Goal: Task Accomplishment & Management: Manage account settings

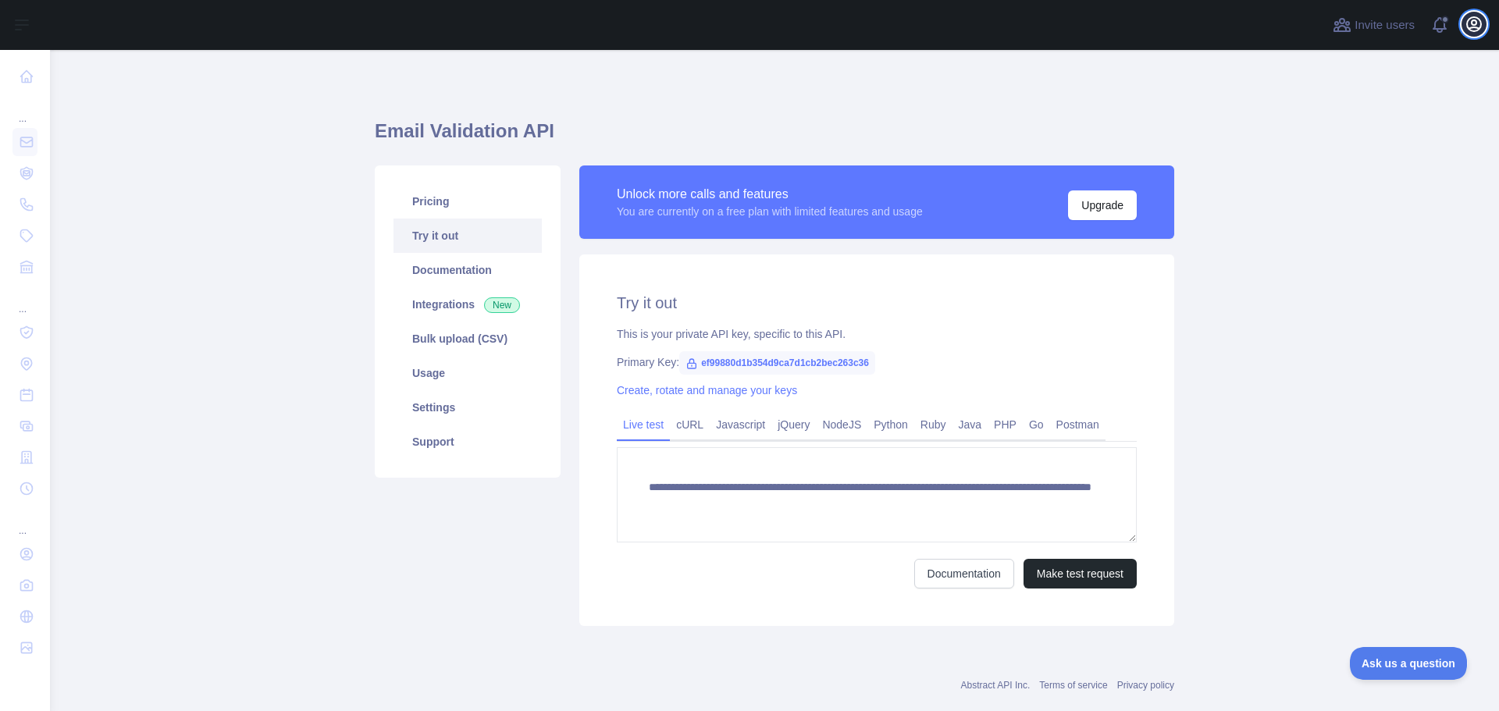
click at [1473, 32] on icon "button" at bounding box center [1473, 24] width 19 height 19
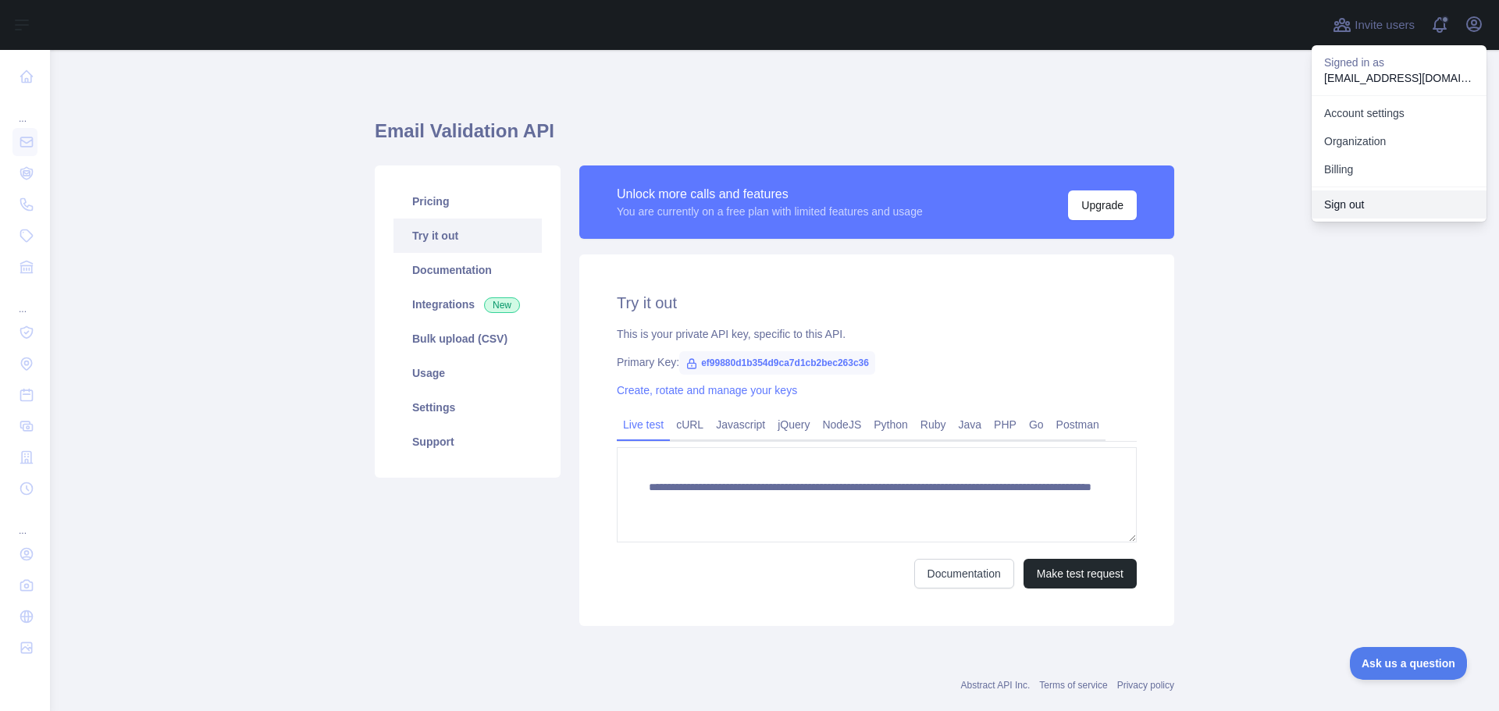
drag, startPoint x: 1343, startPoint y: 207, endPoint x: 1332, endPoint y: 317, distance: 110.6
click at [1343, 207] on button "Sign out" at bounding box center [1398, 204] width 175 height 28
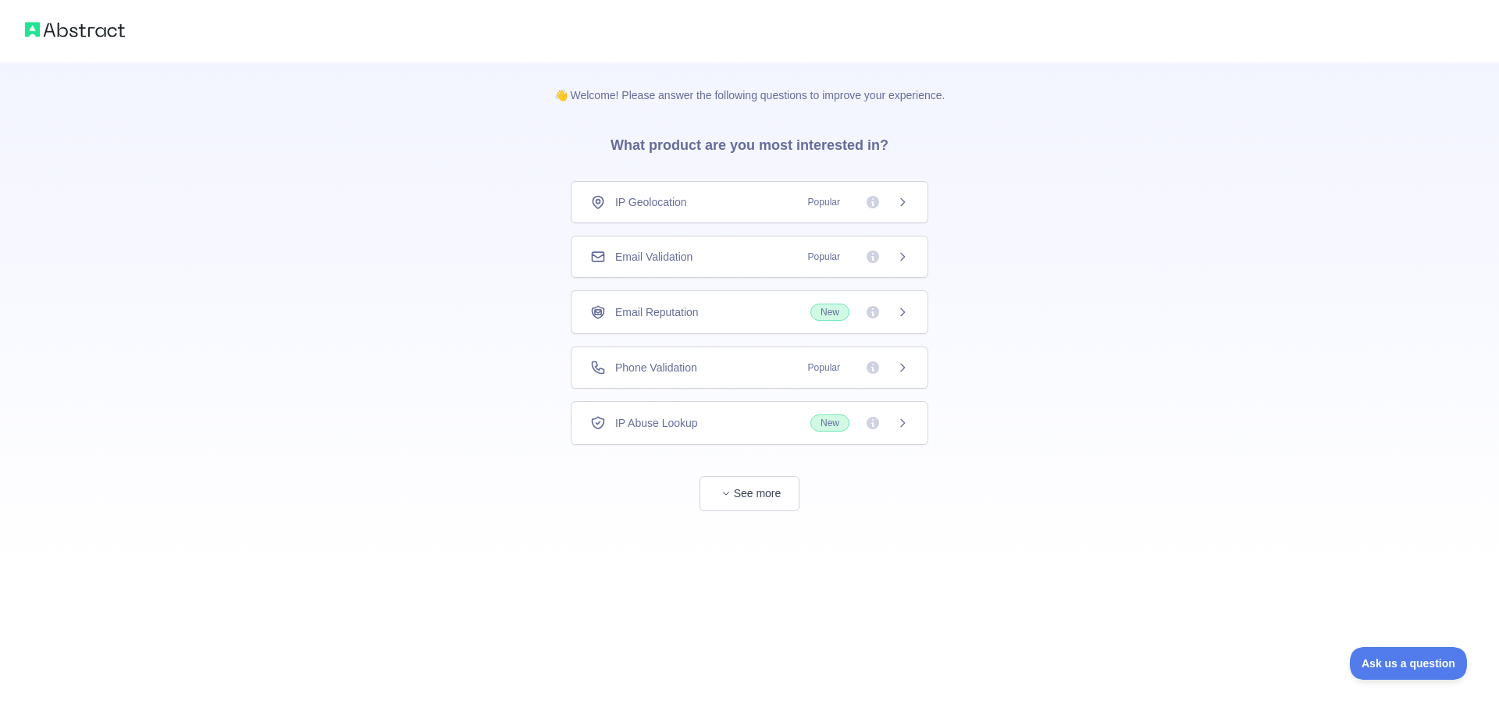
click at [676, 251] on span "Email Validation" at bounding box center [653, 257] width 77 height 16
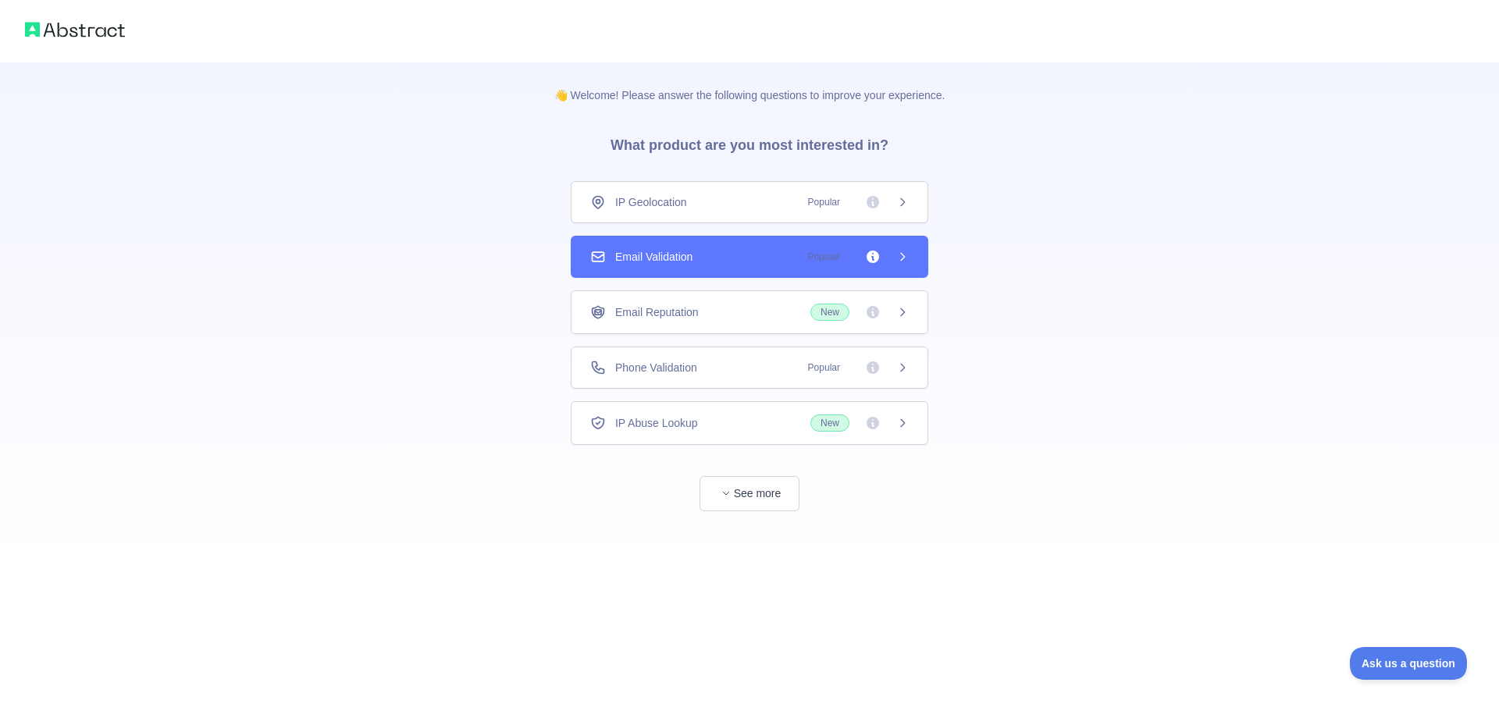
click at [814, 268] on div "Email Validation Popular" at bounding box center [749, 257] width 357 height 42
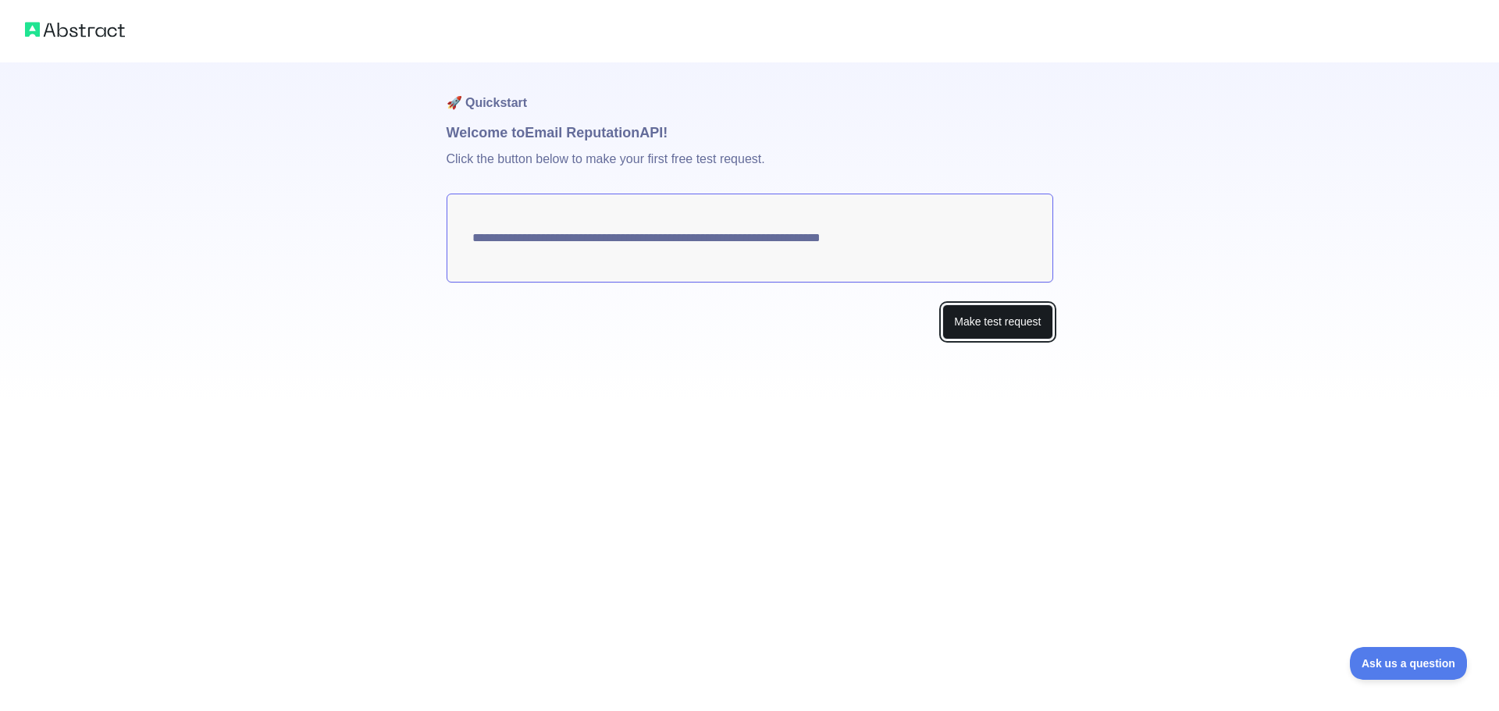
click at [991, 314] on button "Make test request" at bounding box center [997, 321] width 110 height 35
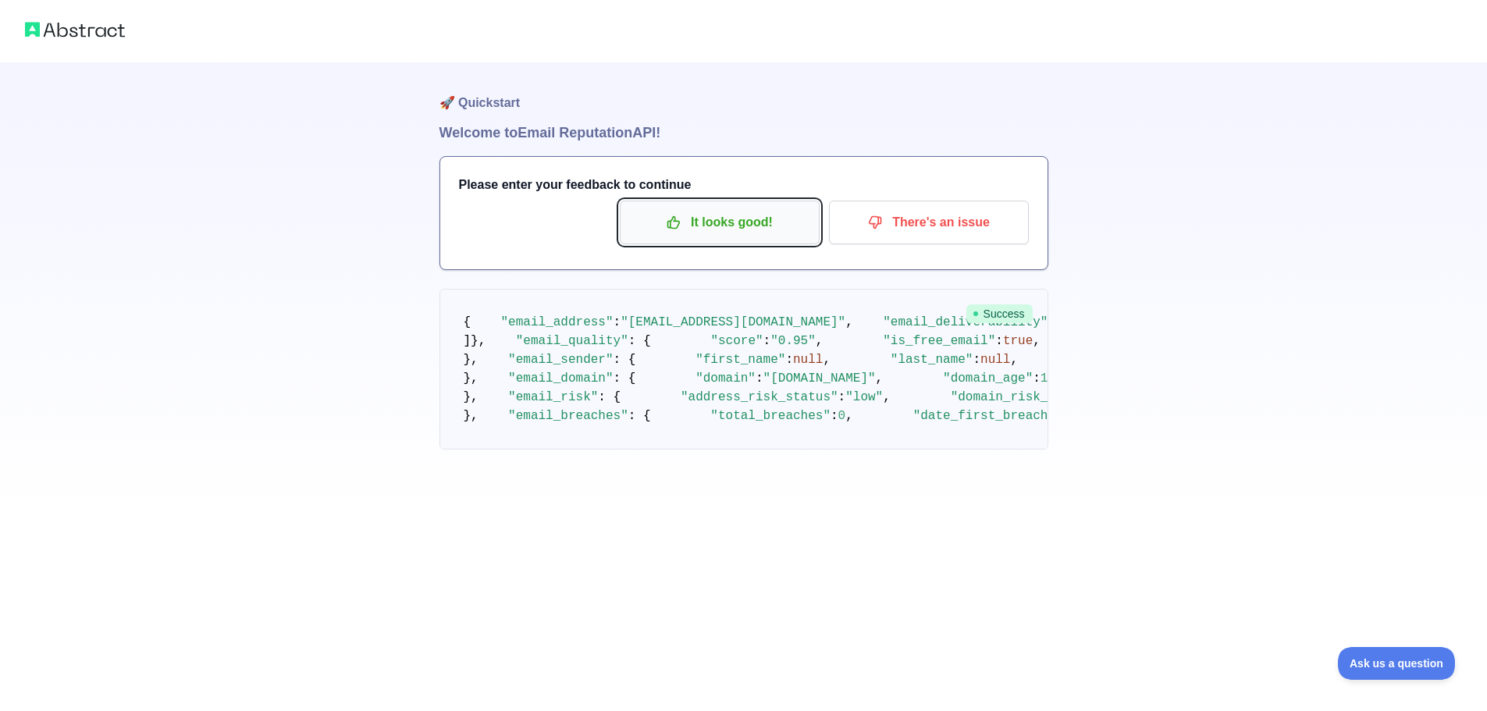
click at [744, 222] on p "It looks good!" at bounding box center [719, 222] width 176 height 27
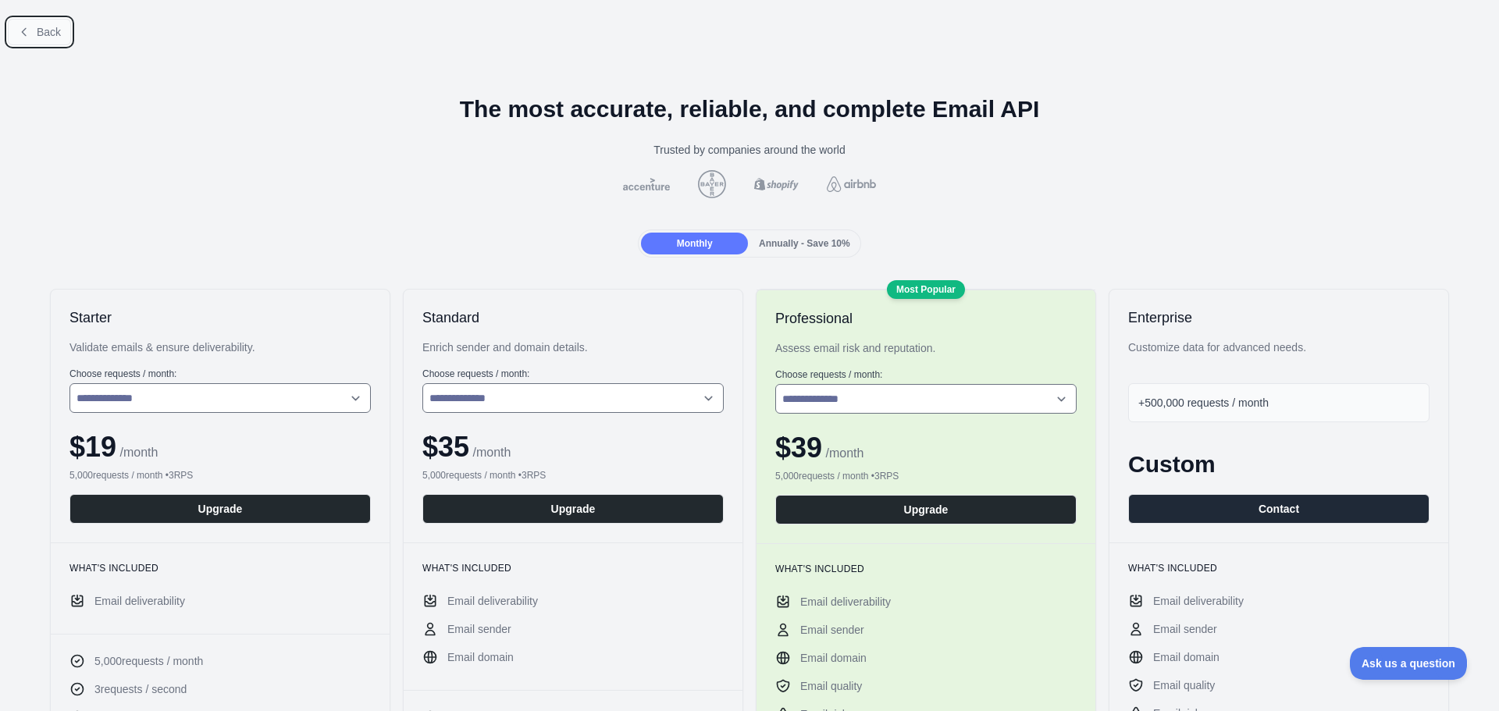
click at [34, 30] on button "Back" at bounding box center [39, 32] width 63 height 27
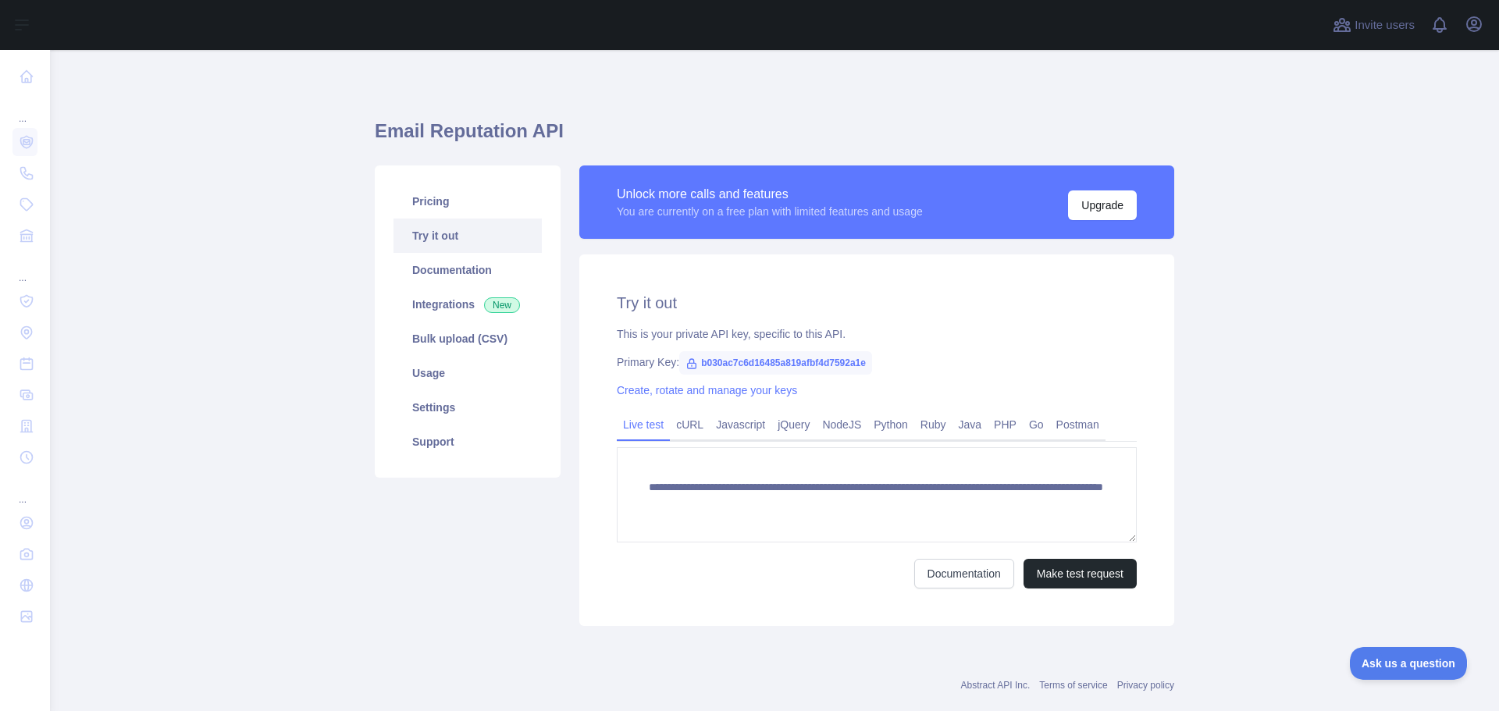
click at [806, 361] on span "b030ac7c6d16485a819afbf4d7592a1e" at bounding box center [775, 362] width 193 height 23
copy span "b030ac7c6d16485a819afbf4d7592a1e"
drag, startPoint x: 1282, startPoint y: 268, endPoint x: 1402, endPoint y: 5, distance: 289.2
click at [1282, 267] on main "**********" at bounding box center [774, 380] width 1449 height 661
